Goal: Information Seeking & Learning: Find contact information

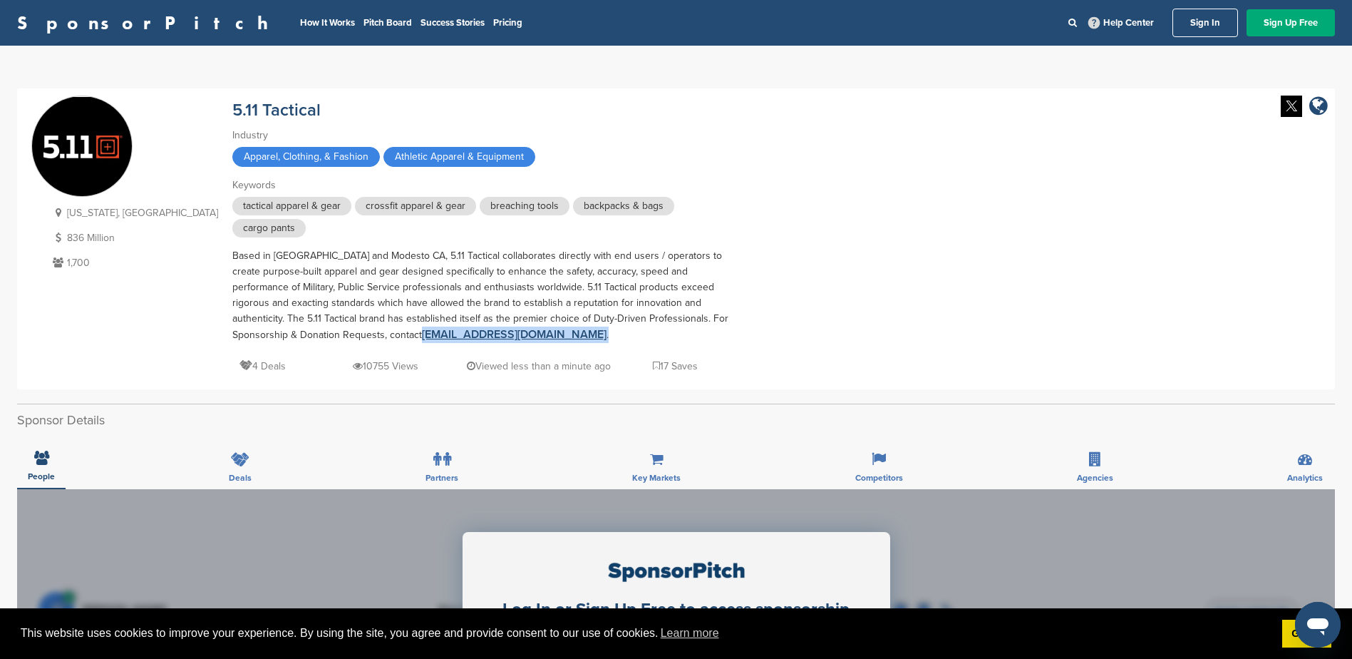
drag, startPoint x: 468, startPoint y: 336, endPoint x: 229, endPoint y: 333, distance: 239.5
click at [232, 333] on div "Based in Irvine and Modesto CA, 5.11 Tactical collaborates directly with end us…" at bounding box center [481, 295] width 499 height 95
copy div "sponsorships@511tactical.com ."
click at [629, 280] on div "Based in Irvine and Modesto CA, 5.11 Tactical collaborates directly with end us…" at bounding box center [481, 295] width 499 height 95
click at [114, 27] on link "SponsorPitch" at bounding box center [147, 23] width 260 height 19
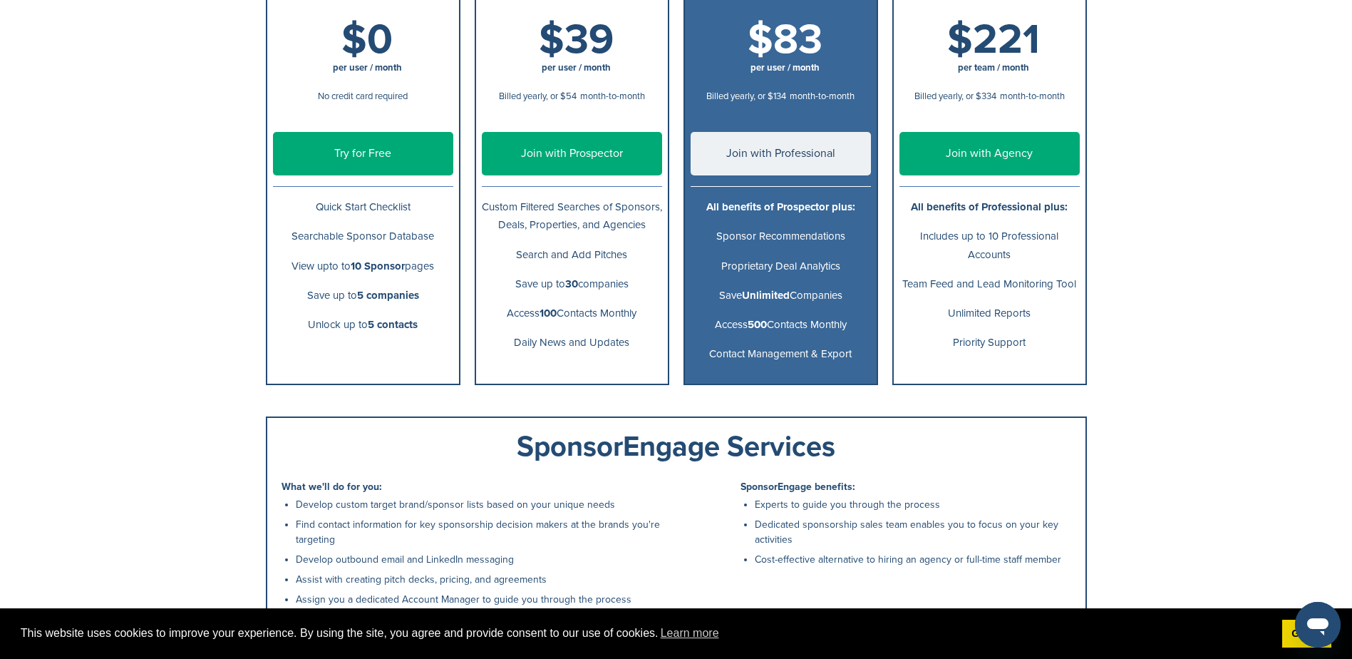
drag, startPoint x: 226, startPoint y: 420, endPoint x: 224, endPoint y: 439, distance: 19.4
click at [224, 439] on div "SponsorPitch How It Works Pitch Board Success Stories Pricing Help Center Sign …" at bounding box center [676, 284] width 1352 height 1130
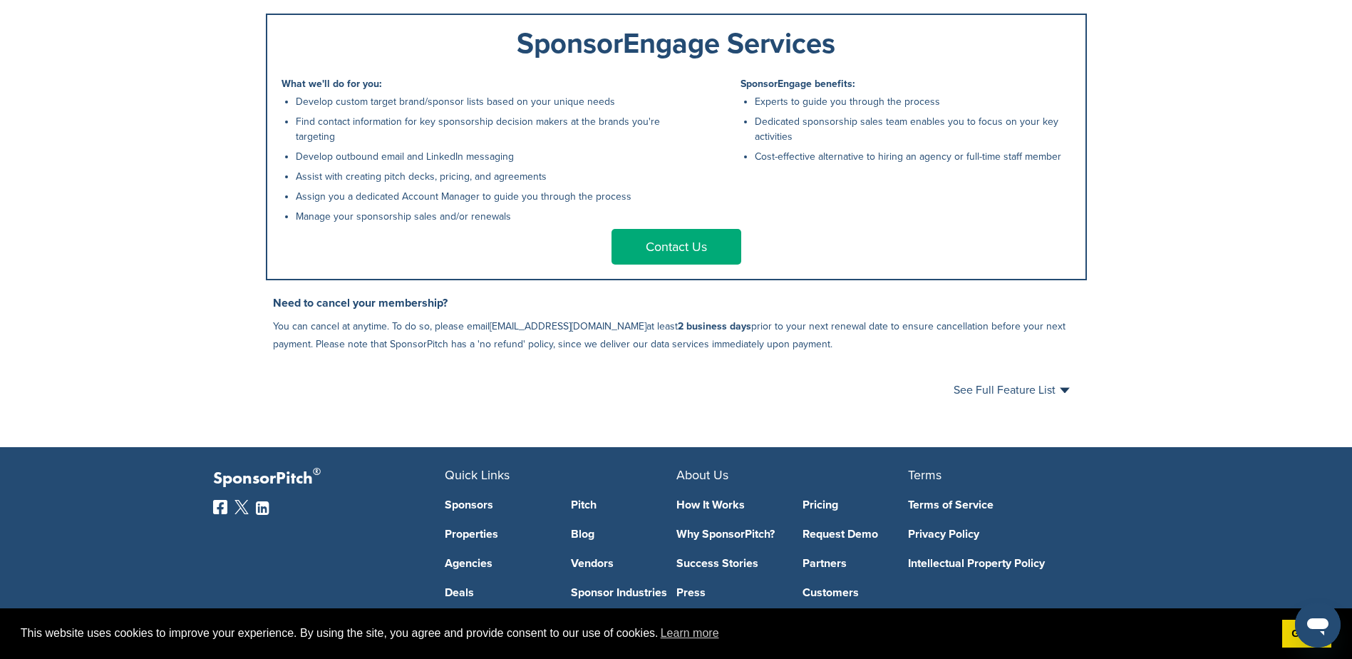
scroll to position [780, 0]
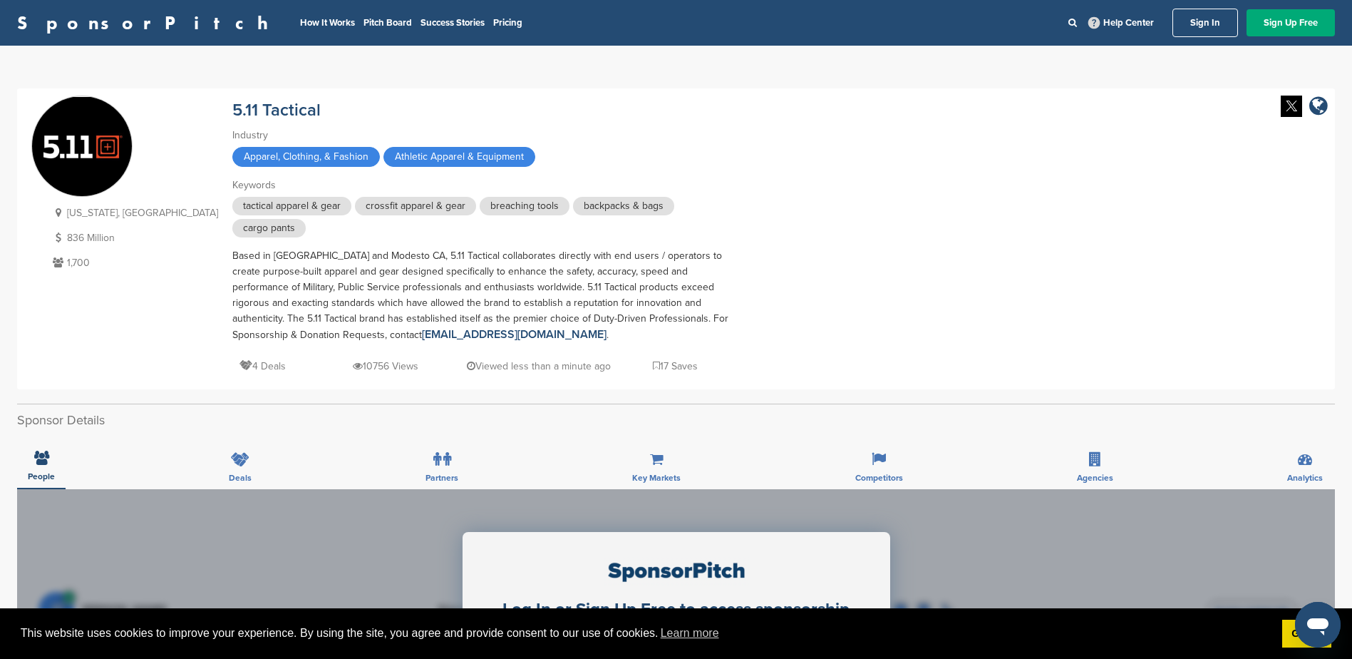
drag, startPoint x: 0, startPoint y: 0, endPoint x: 10, endPoint y: 272, distance: 272.5
click at [10, 272] on div "You have reached your monthly limit. Please upgrade to access more. Upgrade on …" at bounding box center [676, 622] width 1352 height 1153
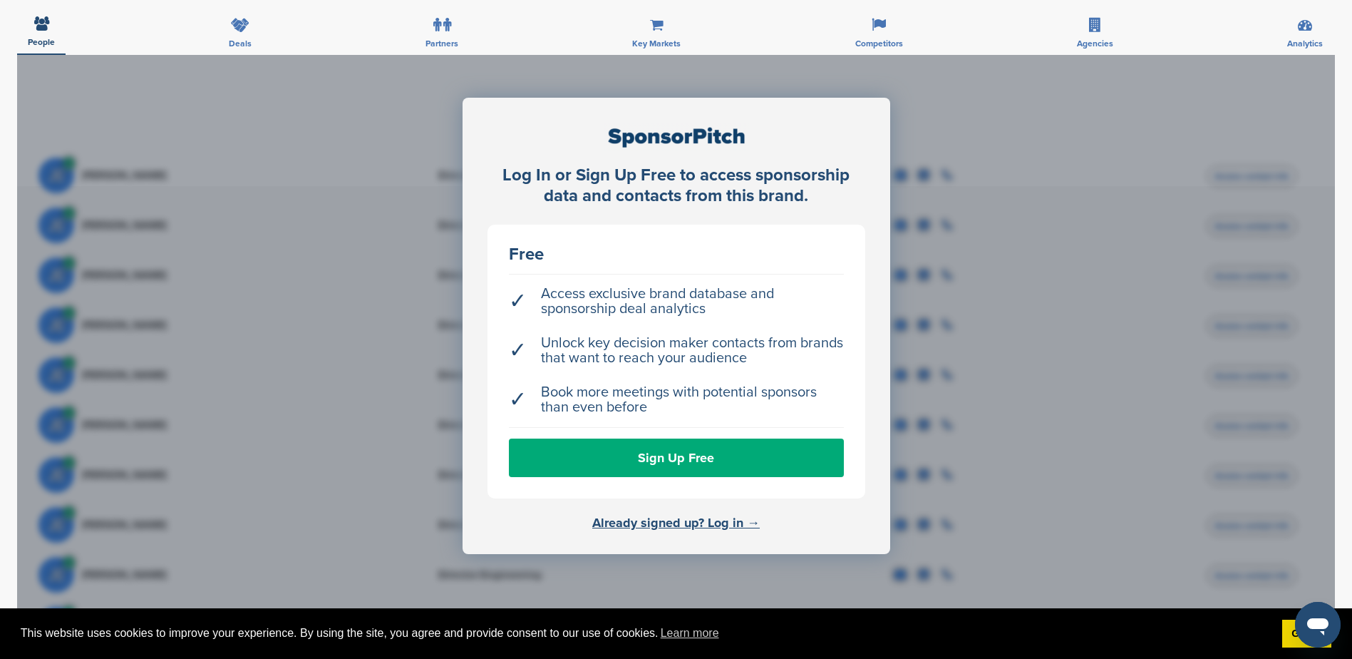
scroll to position [499, 0]
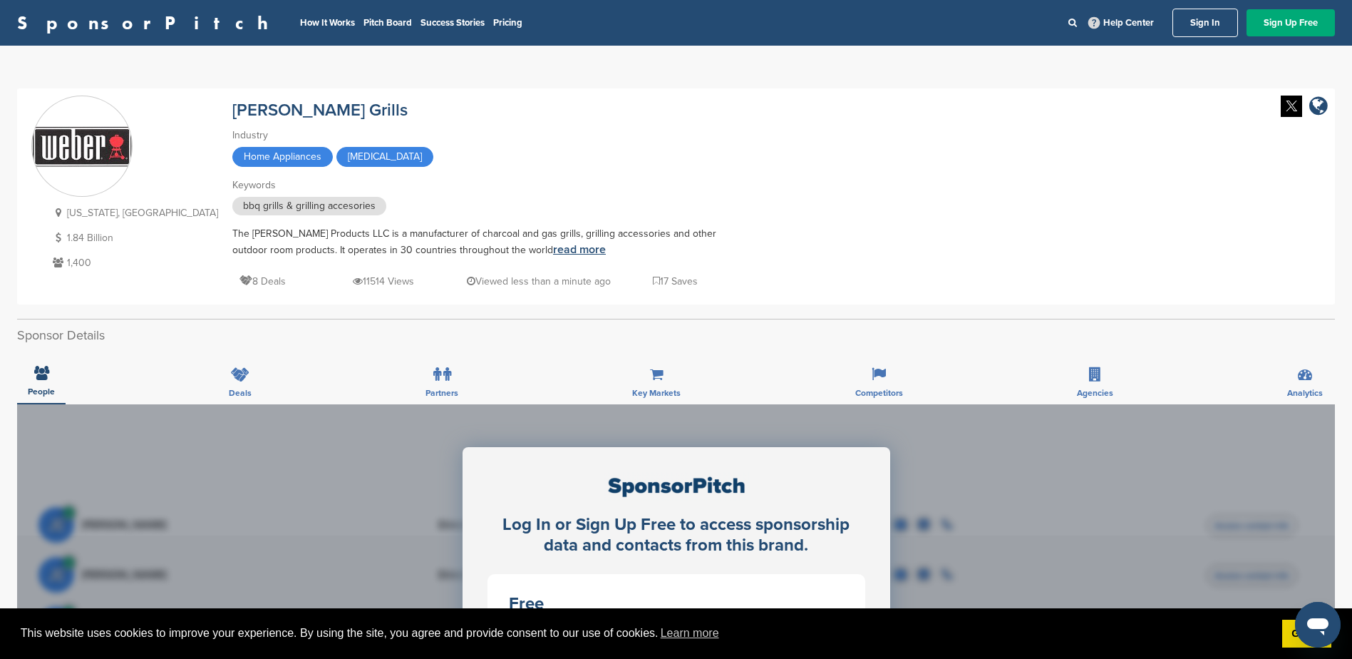
click at [553, 251] on link "read more" at bounding box center [579, 249] width 53 height 14
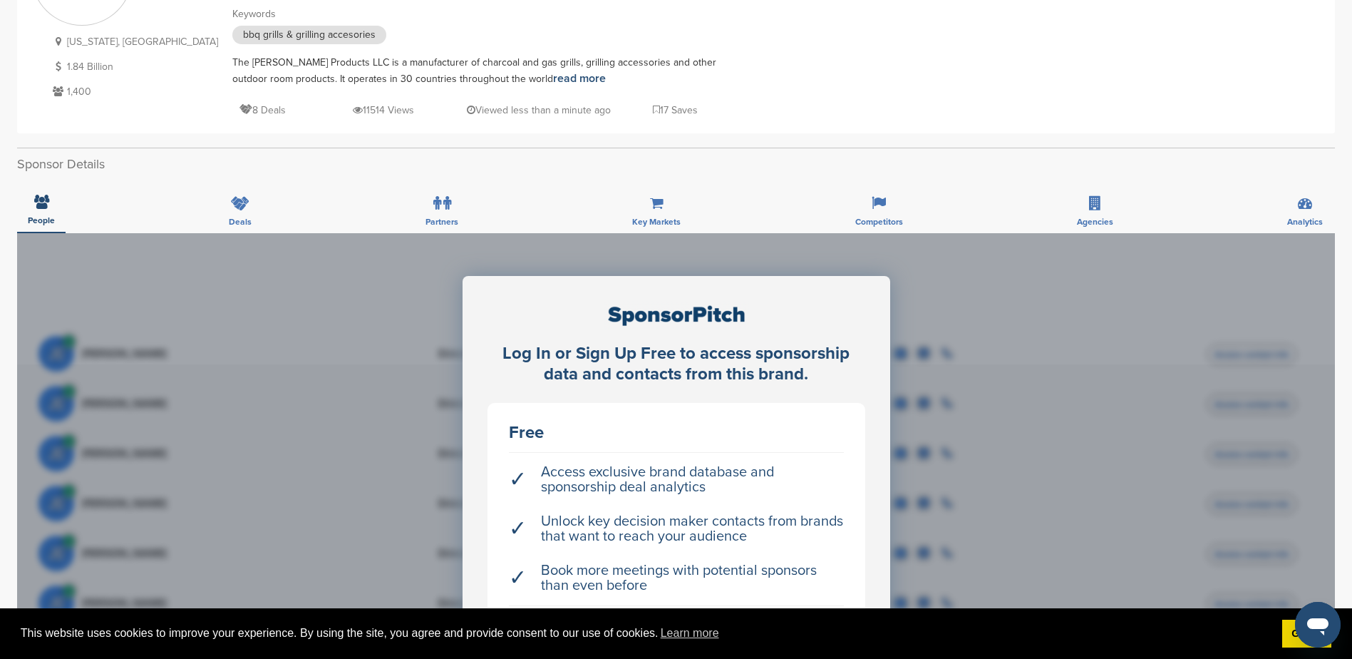
scroll to position [71, 0]
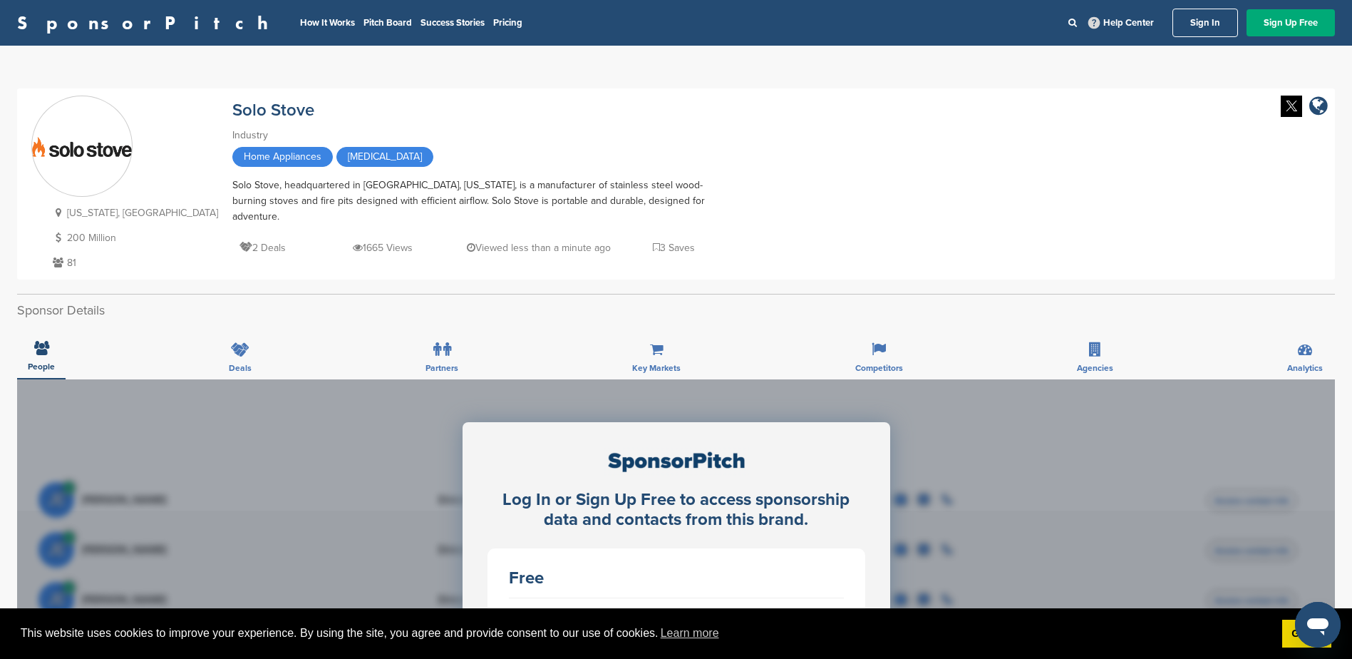
click at [588, 204] on div "Solo Stove, headquartered in [GEOGRAPHIC_DATA], [US_STATE], is a manufacturer o…" at bounding box center [481, 201] width 499 height 47
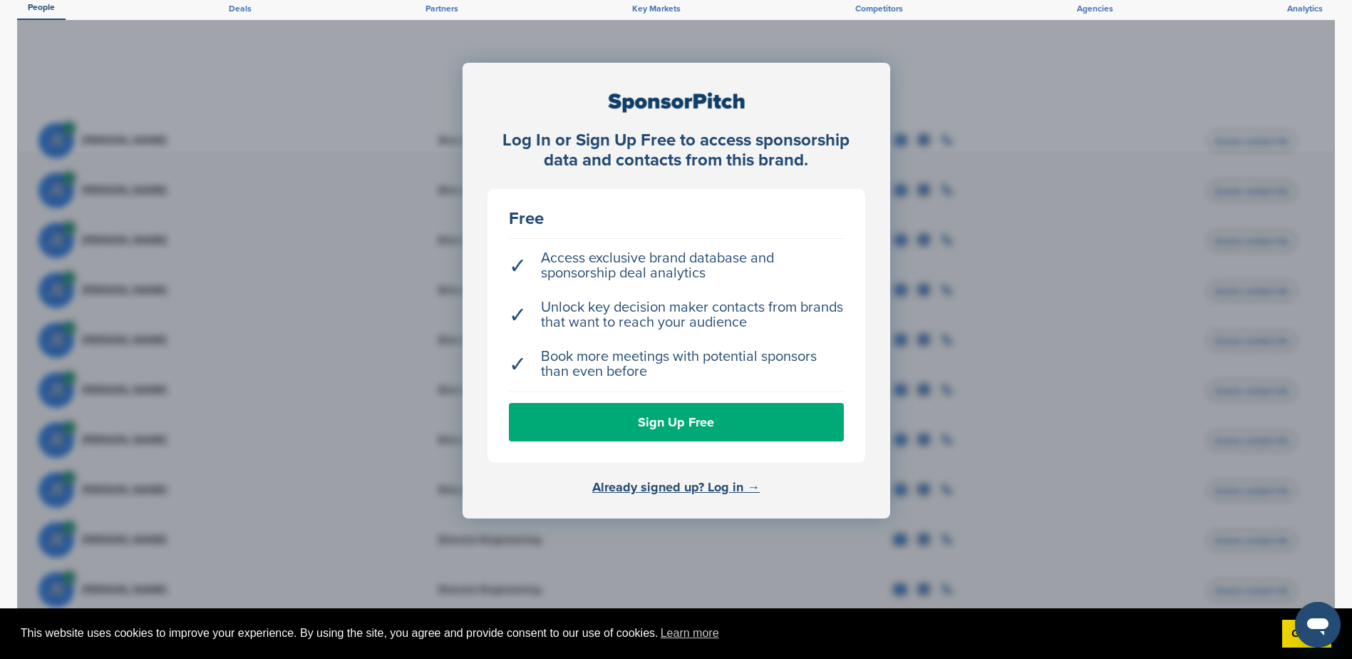
scroll to position [499, 0]
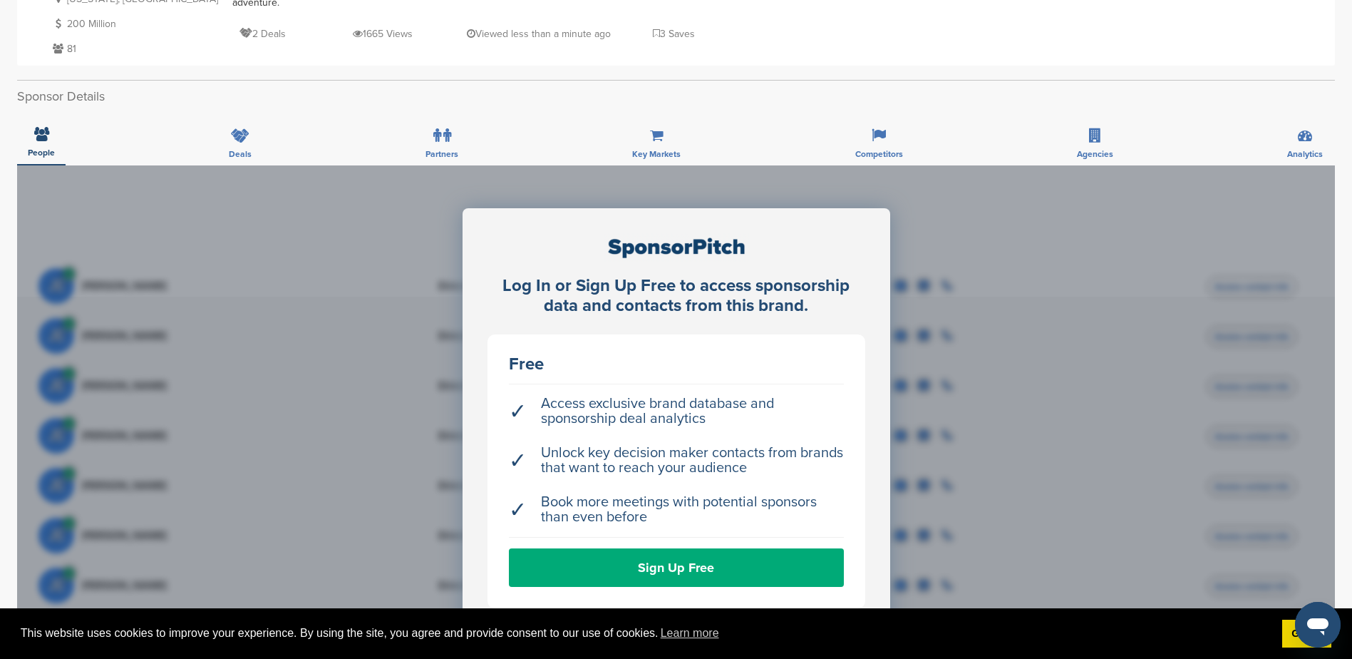
click at [194, 374] on div "Log In or Sign Up Free to access sponsorship data and contacts from this brand.…" at bounding box center [676, 486] width 1318 height 642
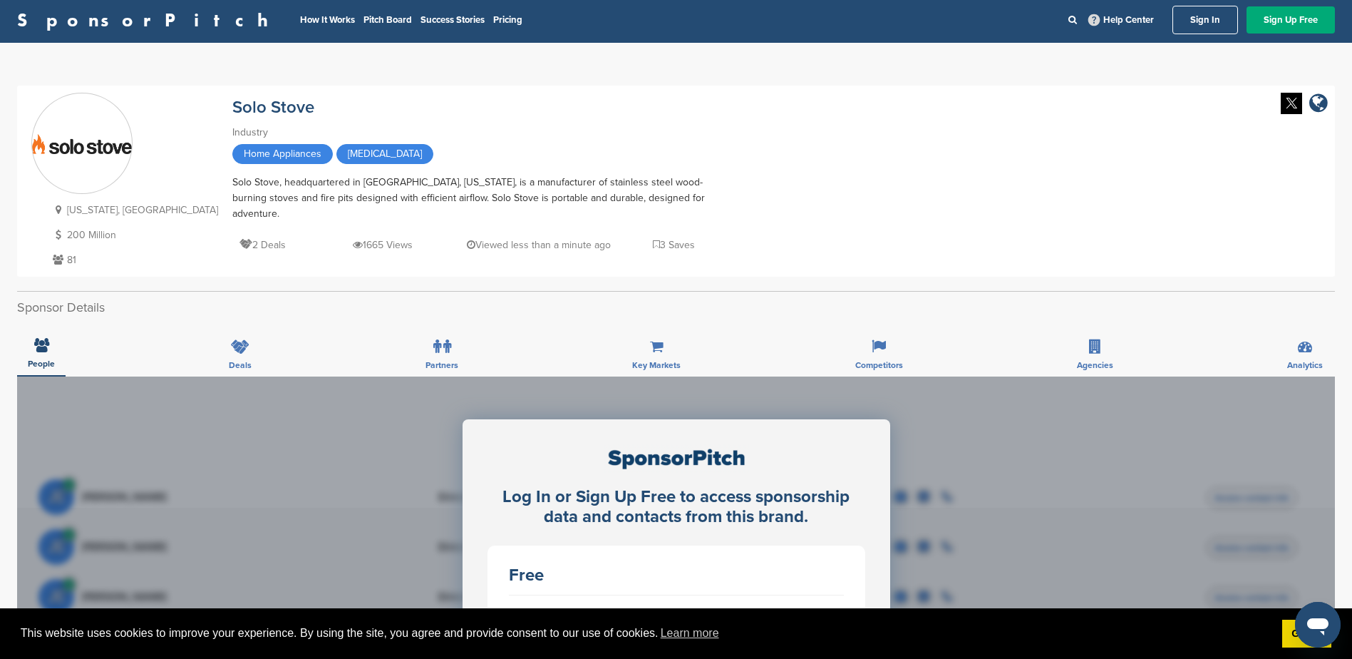
scroll to position [0, 0]
